Goal: Task Accomplishment & Management: Manage account settings

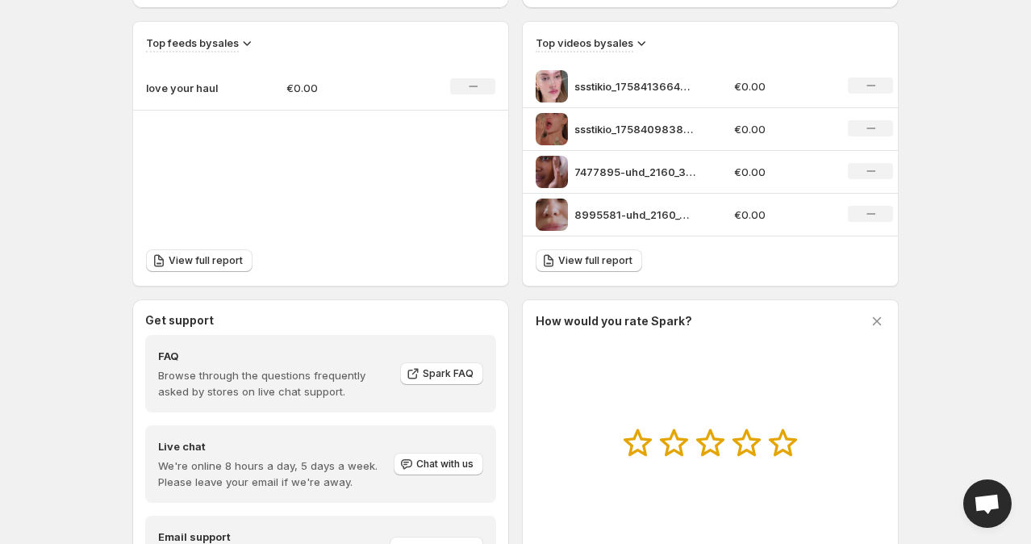
scroll to position [649, 0]
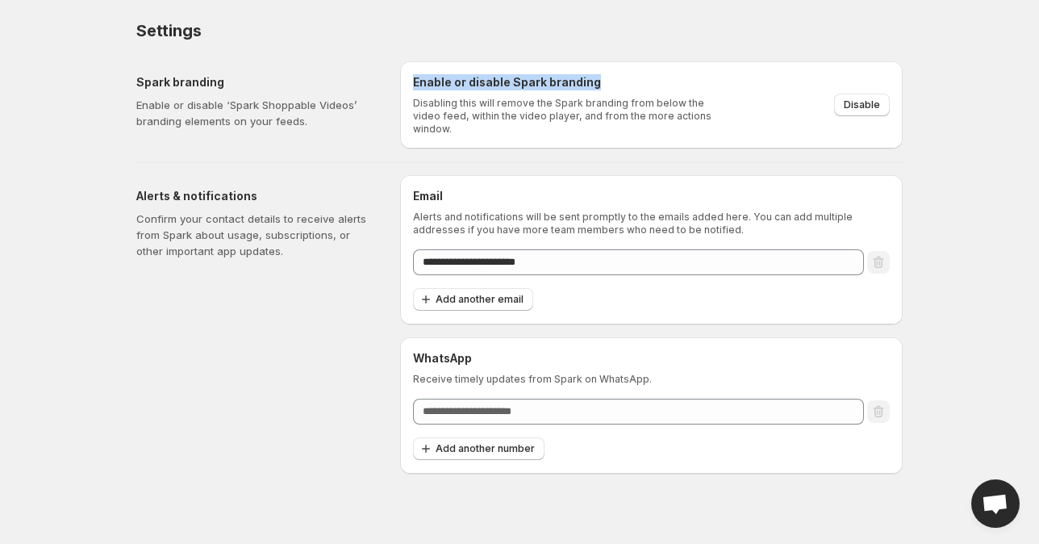
drag, startPoint x: 413, startPoint y: 76, endPoint x: 683, endPoint y: 74, distance: 269.5
click at [683, 74] on h6 "Enable or disable Spark branding" at bounding box center [567, 82] width 309 height 16
click at [399, 77] on div "Spark branding Enable or disable ‘Spark Shoppable Videos’ branding elements on …" at bounding box center [513, 98] width 780 height 100
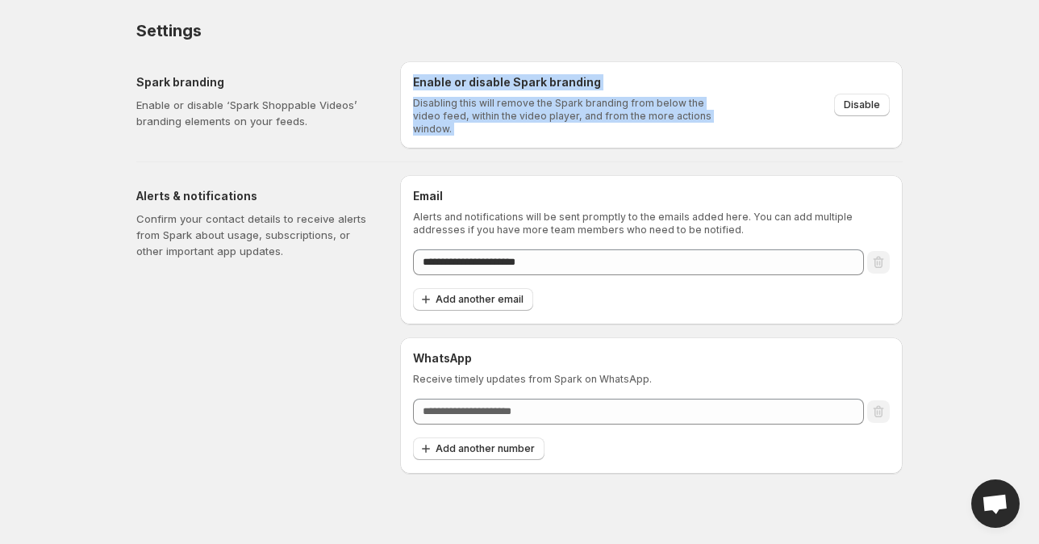
drag, startPoint x: 413, startPoint y: 79, endPoint x: 837, endPoint y: 140, distance: 428.0
click at [837, 140] on div "Enable or disable Spark branding Disabling this will remove the Spark branding …" at bounding box center [651, 104] width 503 height 87
copy div "Enable or disable Spark branding Disabling this will remove the Spark branding …"
click at [871, 101] on span "Disable" at bounding box center [862, 104] width 36 height 13
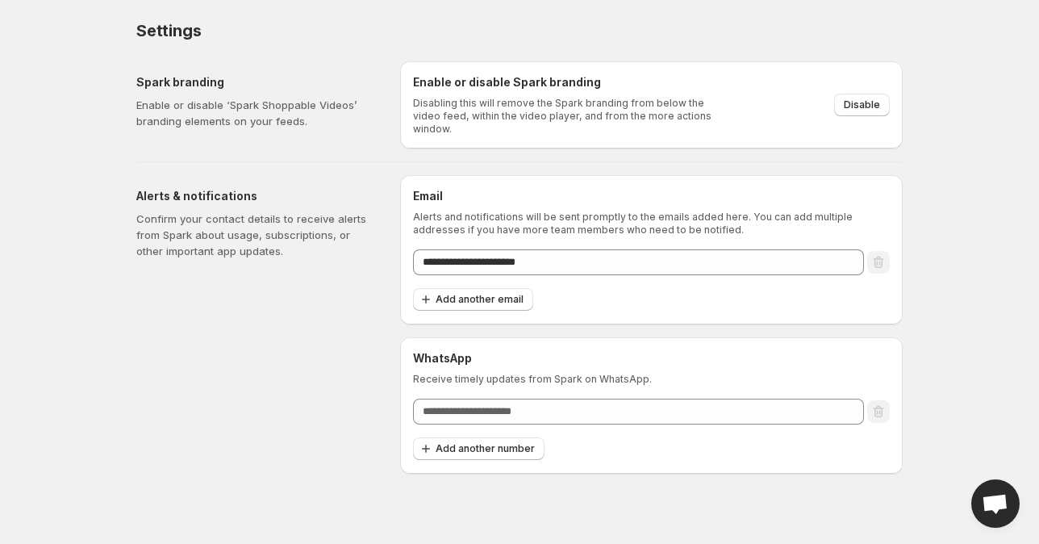
click at [908, 181] on div "**********" at bounding box center [519, 237] width 805 height 474
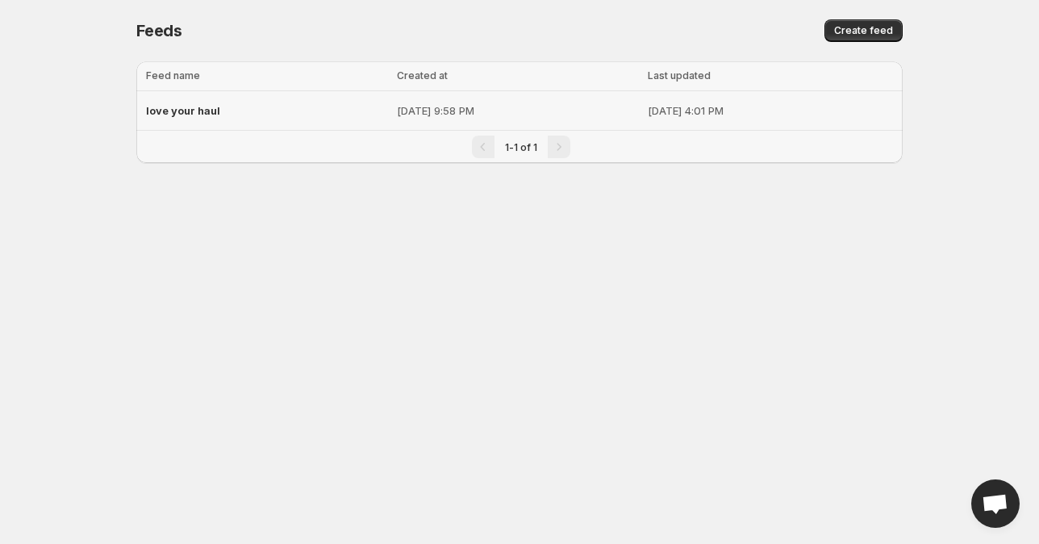
click at [481, 114] on p "[DATE] 9:58 PM" at bounding box center [517, 110] width 241 height 16
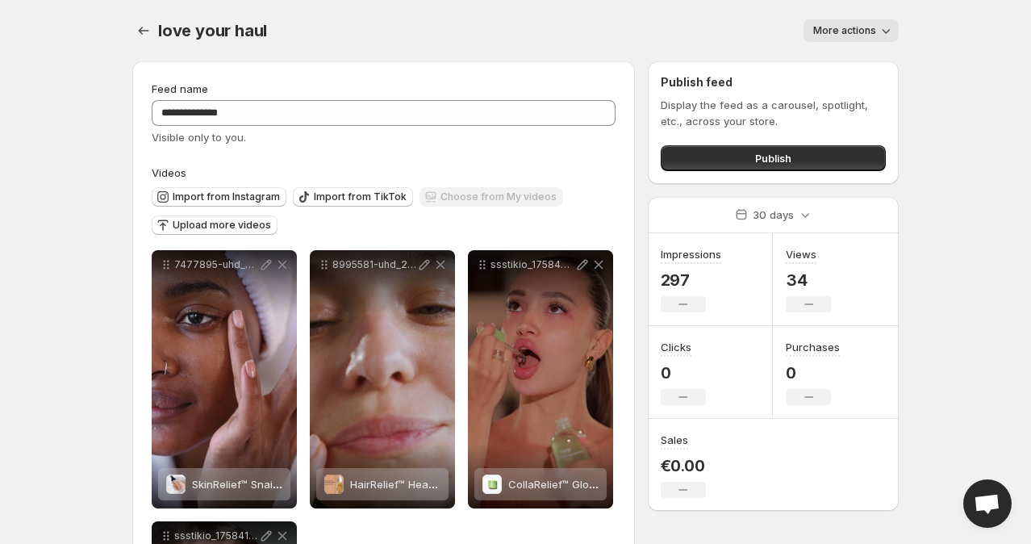
click at [853, 27] on span "More actions" at bounding box center [844, 30] width 63 height 13
click at [947, 144] on body "**********" at bounding box center [515, 272] width 1031 height 544
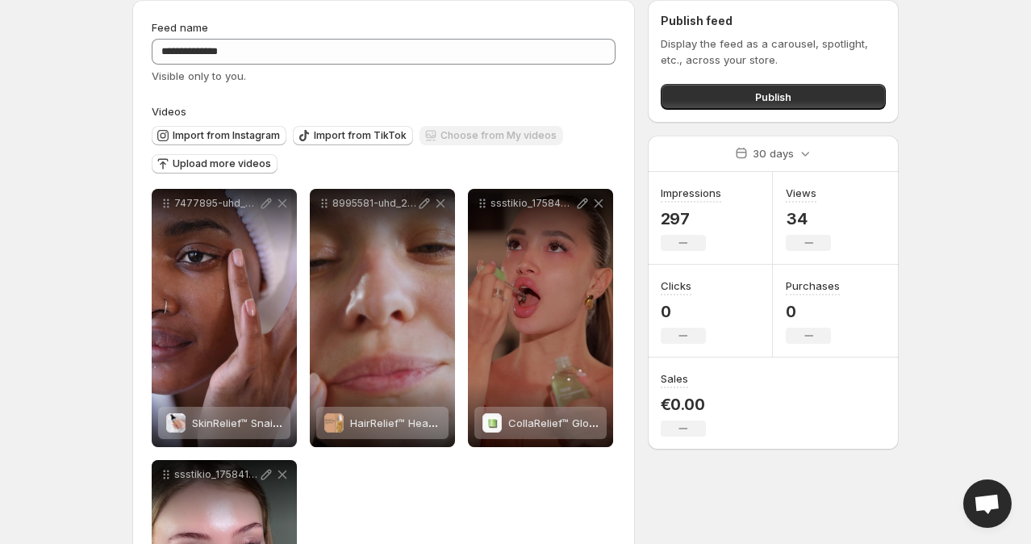
scroll to position [61, 0]
